Goal: Information Seeking & Learning: Learn about a topic

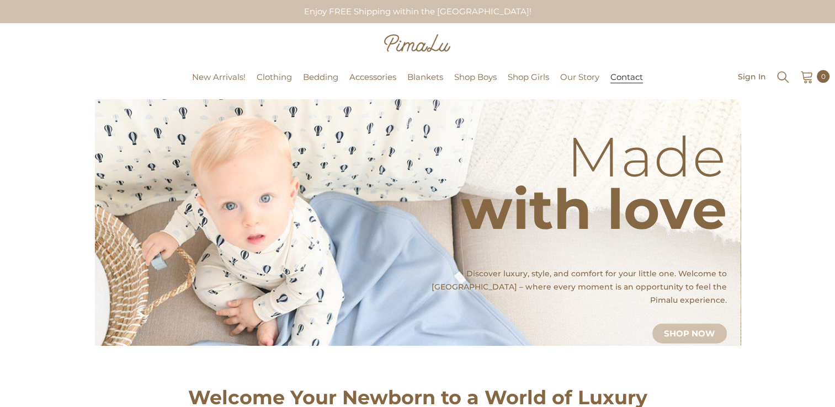
click at [619, 79] on span "Contact" at bounding box center [627, 77] width 33 height 11
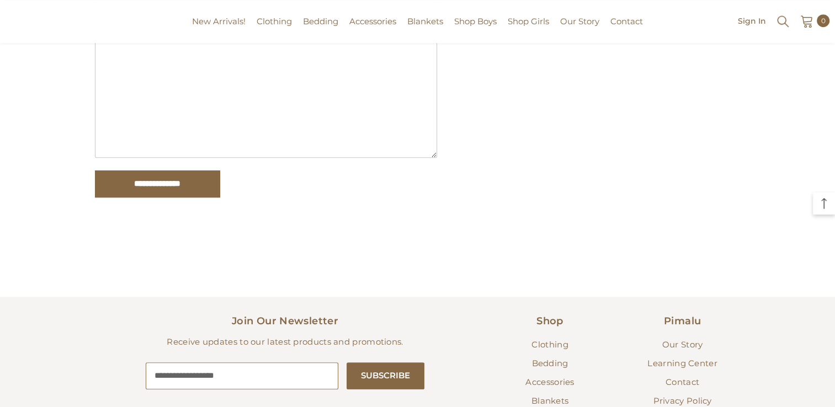
scroll to position [769, 0]
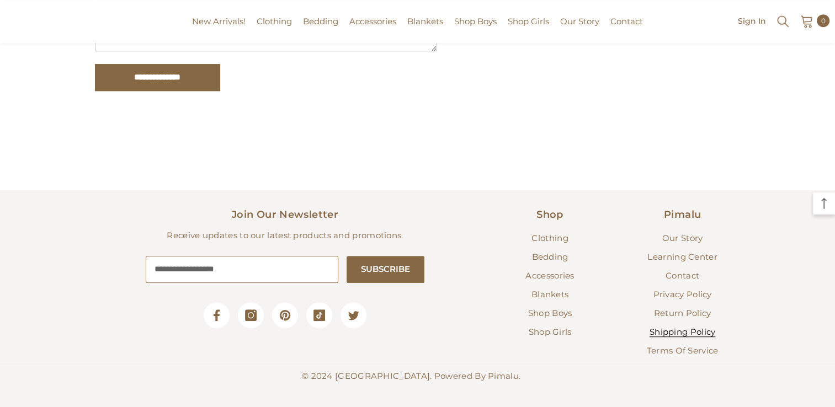
click at [698, 332] on span "Shipping Policy" at bounding box center [683, 332] width 66 height 10
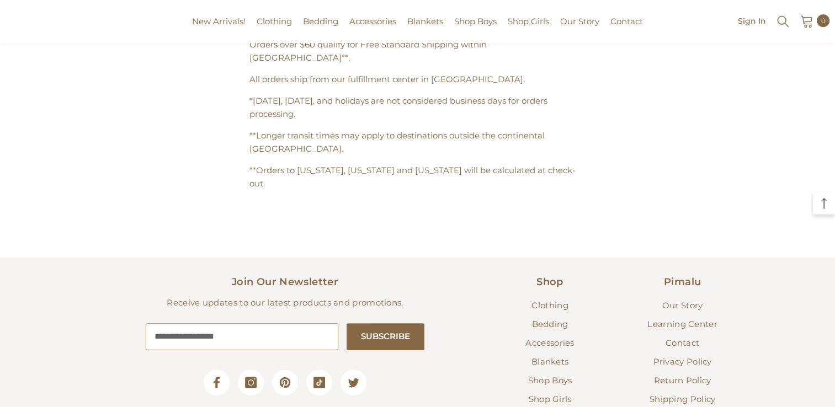
scroll to position [497, 0]
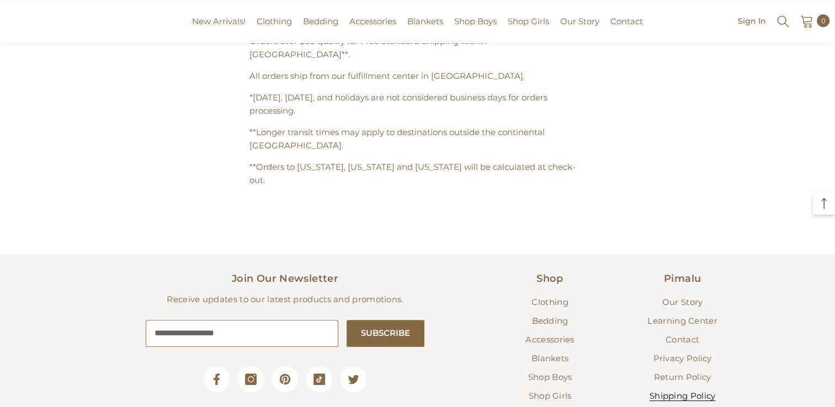
click at [681, 391] on span "Shipping Policy" at bounding box center [683, 396] width 66 height 10
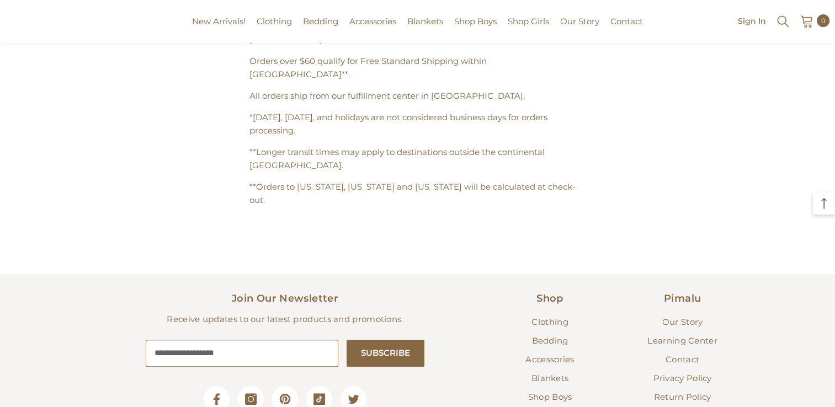
scroll to position [497, 0]
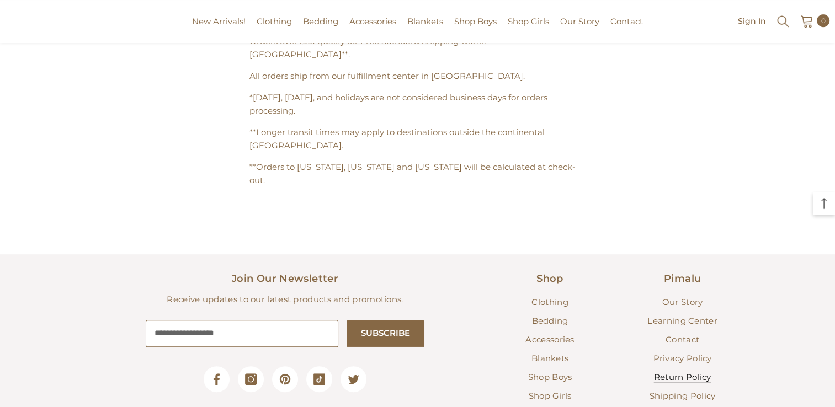
click at [678, 372] on span "Return Policy" at bounding box center [682, 377] width 57 height 10
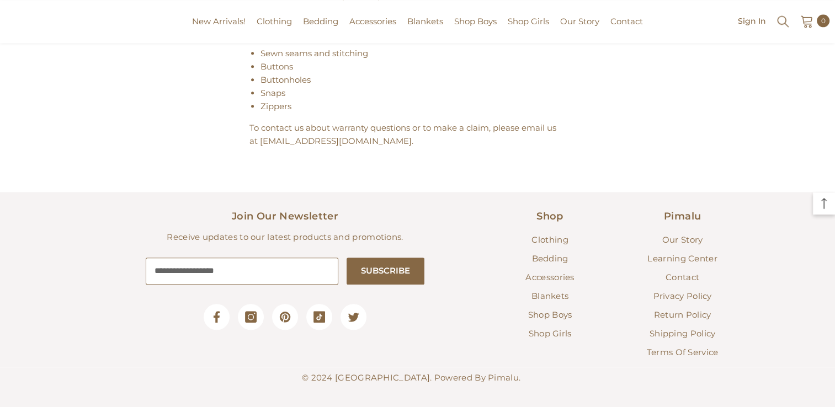
scroll to position [1144, 0]
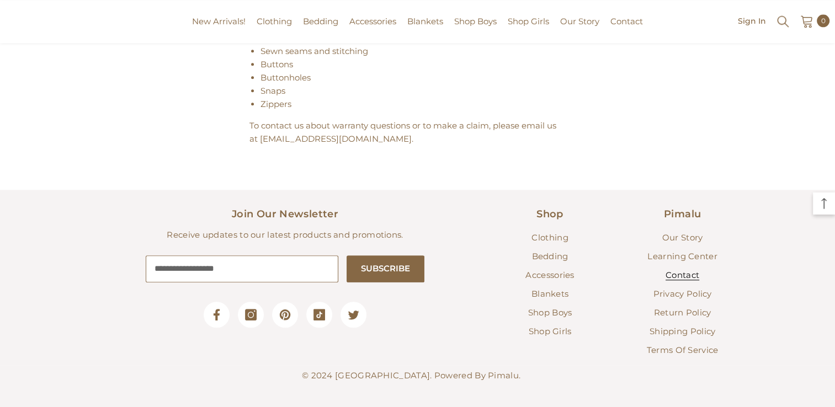
click at [685, 274] on span "Contact" at bounding box center [683, 275] width 34 height 10
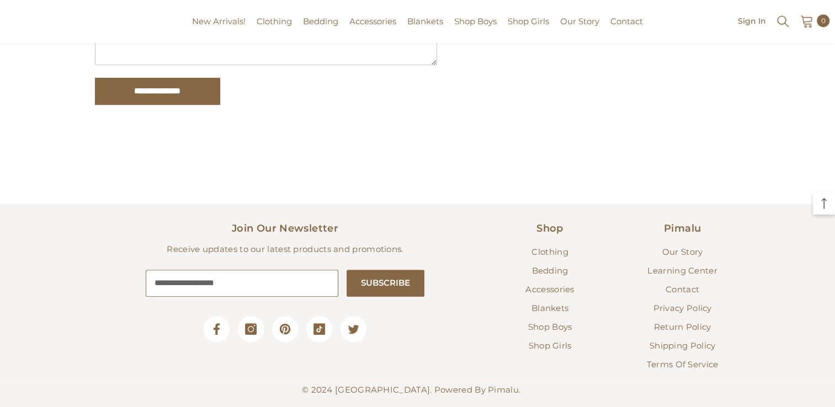
scroll to position [769, 0]
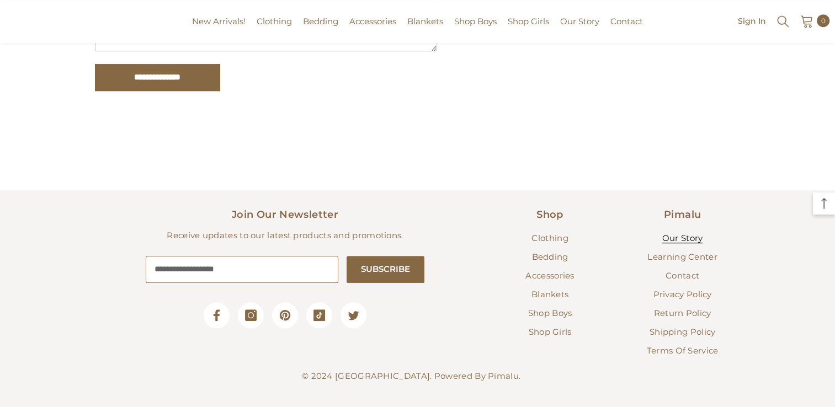
click at [687, 237] on span "Our Story" at bounding box center [682, 238] width 41 height 10
